Goal: Transaction & Acquisition: Purchase product/service

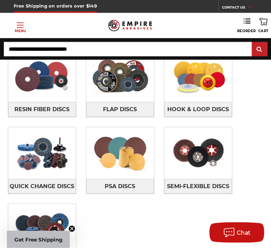
scroll to position [133, 0]
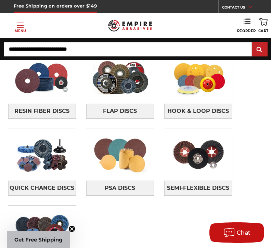
click at [203, 82] on img at bounding box center [198, 78] width 68 height 48
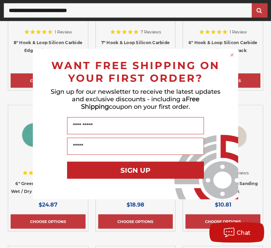
click at [234, 58] on circle "Close dialog" at bounding box center [232, 55] width 7 height 7
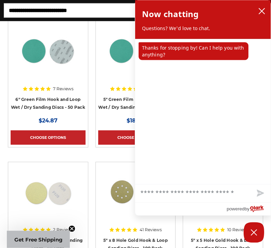
scroll to position [293, 0]
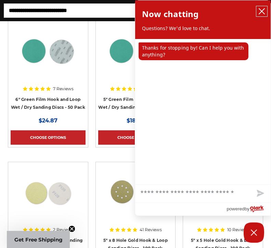
click at [263, 10] on icon "close chatbox" at bounding box center [261, 11] width 5 height 5
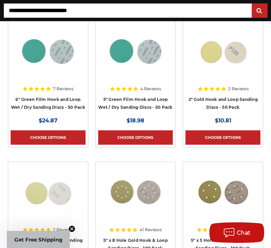
click at [230, 134] on link "Choose Options" at bounding box center [223, 138] width 75 height 14
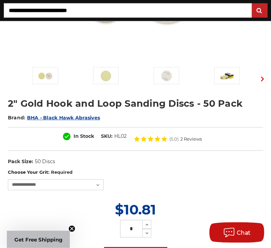
scroll to position [159, 0]
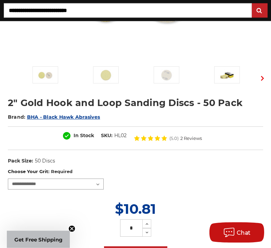
click at [103, 184] on select "**********" at bounding box center [56, 184] width 96 height 11
select select "****"
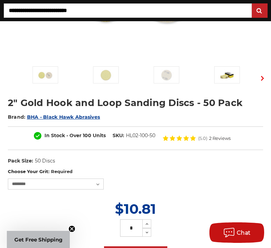
click at [18, 144] on div "In Stock - Over 100 Units SKU: HL02-100-50 (5.0) 2 Reviews" at bounding box center [136, 138] width 256 height 24
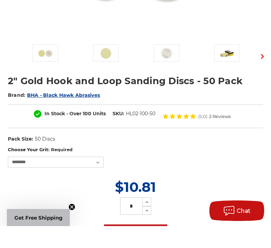
scroll to position [182, 0]
